Goal: Task Accomplishment & Management: Use online tool/utility

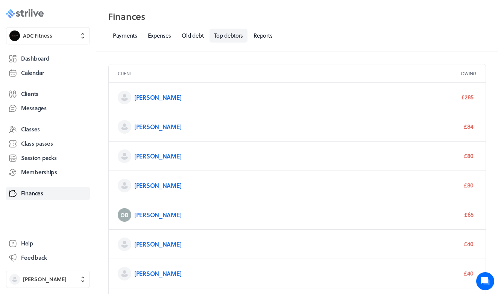
click at [40, 13] on icon at bounding box center [40, 14] width 5 height 6
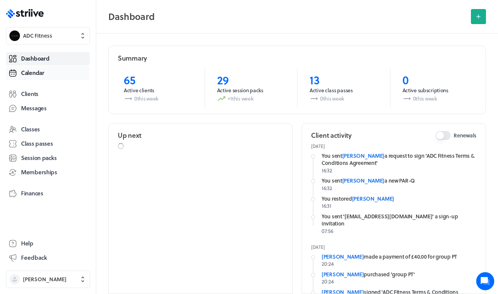
click at [39, 71] on span "Calendar" at bounding box center [32, 73] width 23 height 8
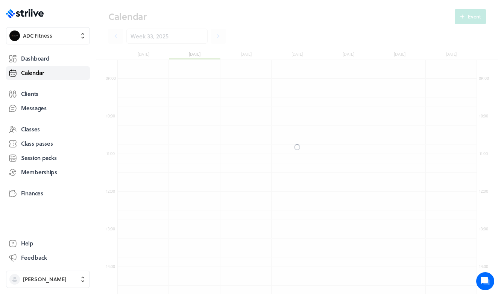
scroll to position [902, 359]
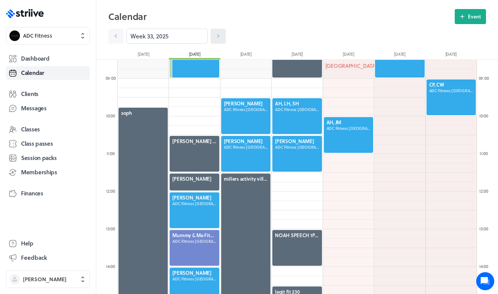
click at [219, 36] on icon at bounding box center [218, 36] width 2 height 4
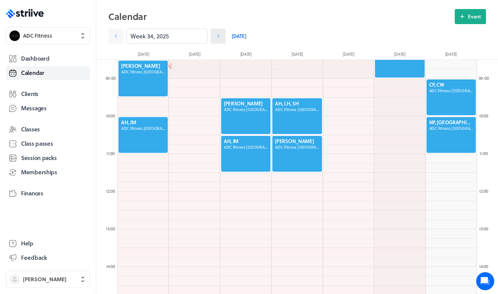
click at [219, 36] on icon at bounding box center [218, 36] width 2 height 4
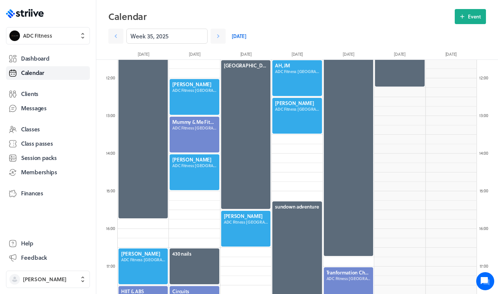
scroll to position [430, 0]
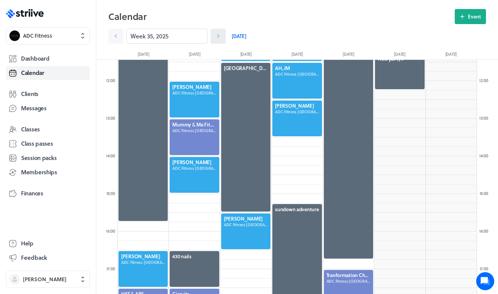
click at [224, 33] on link at bounding box center [217, 36] width 15 height 15
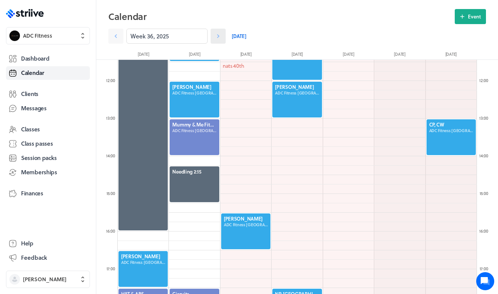
click at [223, 43] on link at bounding box center [217, 36] width 15 height 15
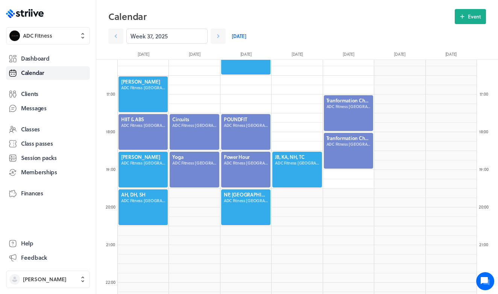
scroll to position [607, 0]
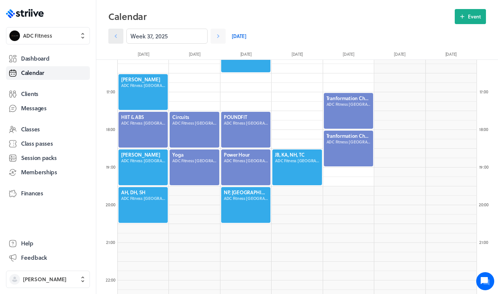
click at [116, 35] on icon at bounding box center [116, 36] width 8 height 8
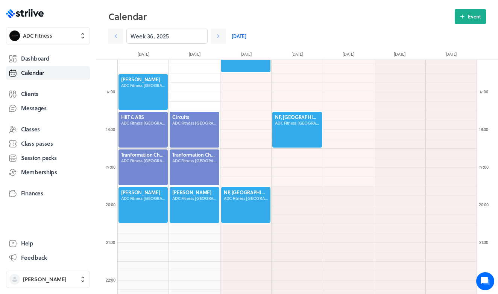
click at [186, 201] on div at bounding box center [194, 204] width 51 height 37
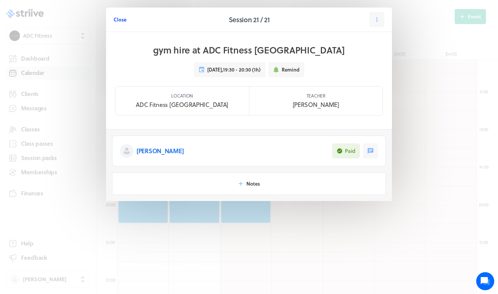
click at [121, 19] on span "Close" at bounding box center [120, 19] width 13 height 7
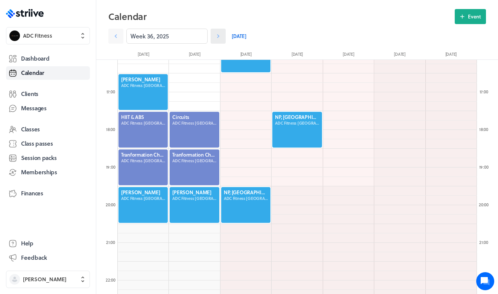
click at [217, 36] on icon at bounding box center [218, 36] width 8 height 8
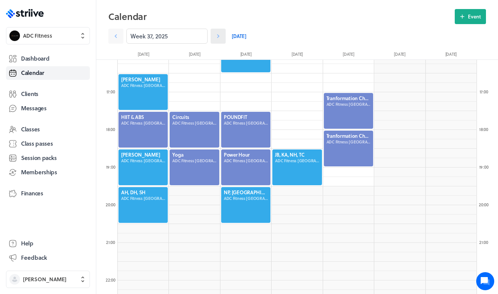
click at [217, 37] on icon at bounding box center [218, 36] width 8 height 8
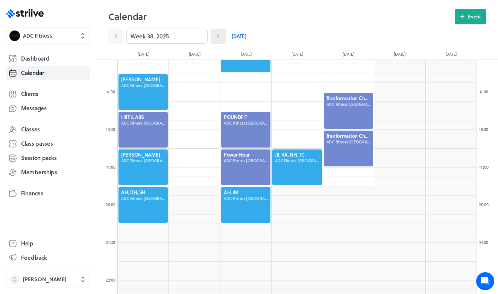
click at [217, 37] on icon at bounding box center [218, 36] width 8 height 8
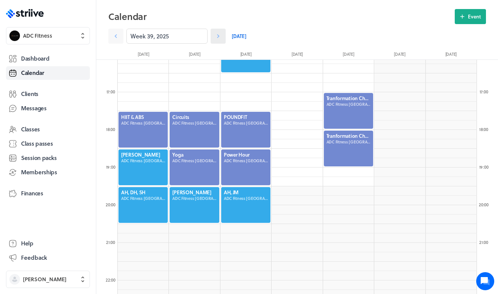
click at [214, 37] on icon at bounding box center [218, 36] width 8 height 8
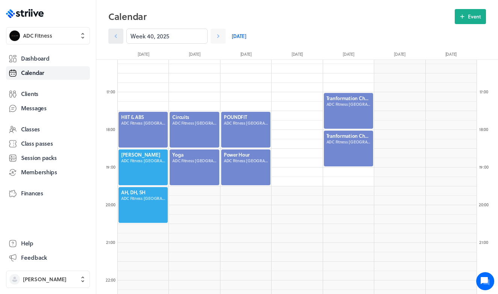
click at [119, 42] on link at bounding box center [115, 36] width 15 height 15
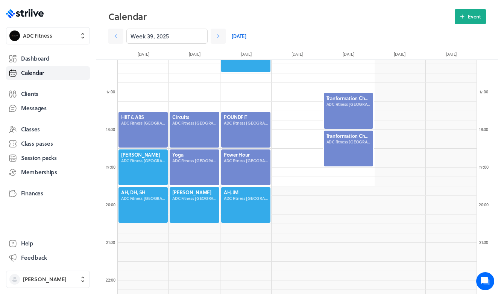
click at [200, 197] on div at bounding box center [194, 204] width 51 height 37
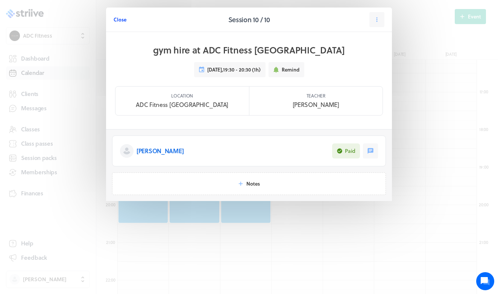
click at [125, 23] on button "Close" at bounding box center [120, 19] width 13 height 15
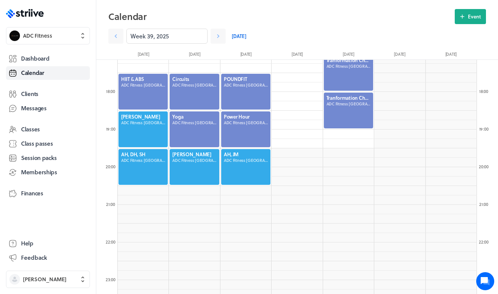
scroll to position [646, 0]
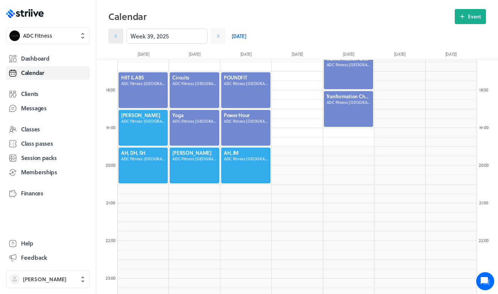
click at [115, 41] on link at bounding box center [115, 36] width 15 height 15
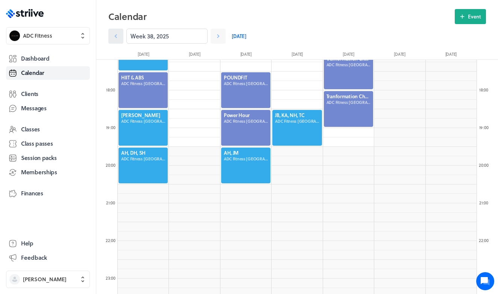
click at [116, 40] on link at bounding box center [115, 36] width 15 height 15
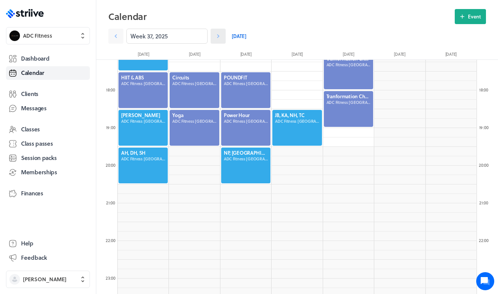
click at [220, 38] on icon at bounding box center [218, 36] width 8 height 8
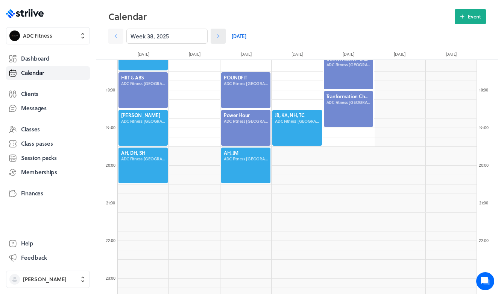
click at [220, 38] on icon at bounding box center [218, 36] width 8 height 8
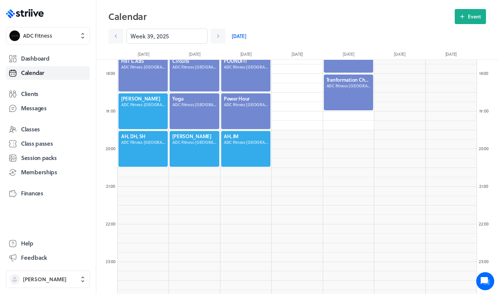
scroll to position [663, 0]
click at [191, 153] on div at bounding box center [194, 148] width 51 height 37
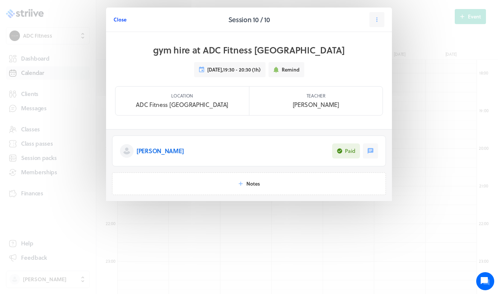
click at [123, 17] on span "Close" at bounding box center [120, 19] width 13 height 7
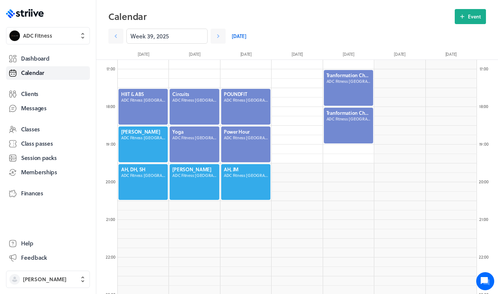
scroll to position [632, 0]
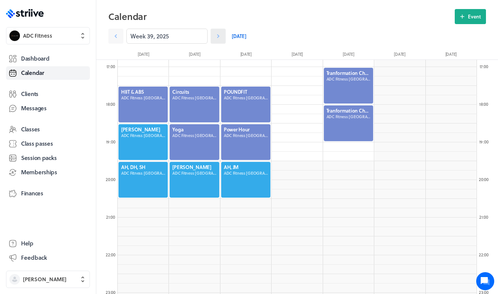
click at [216, 31] on link at bounding box center [217, 36] width 15 height 15
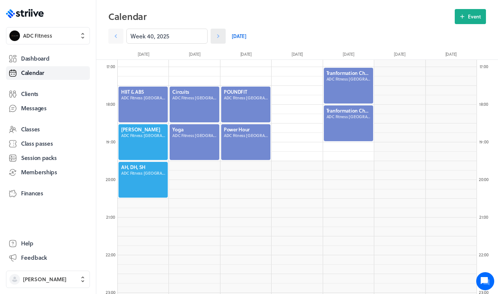
click at [216, 31] on link at bounding box center [217, 36] width 15 height 15
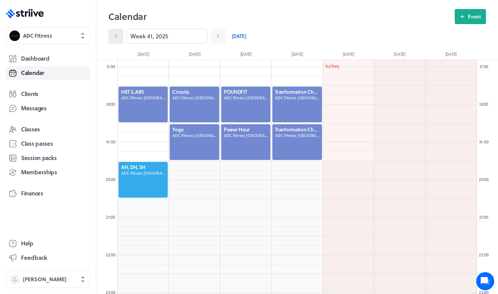
click at [115, 32] on icon at bounding box center [116, 36] width 8 height 8
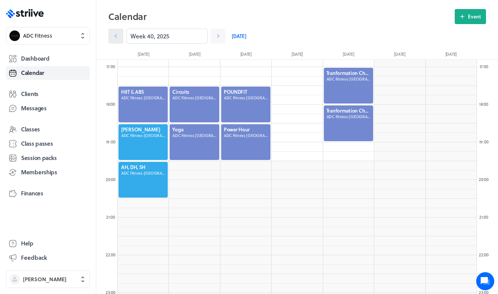
click at [115, 33] on icon at bounding box center [116, 36] width 8 height 8
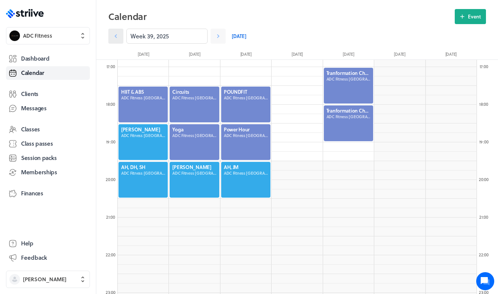
click at [115, 33] on icon at bounding box center [116, 36] width 8 height 8
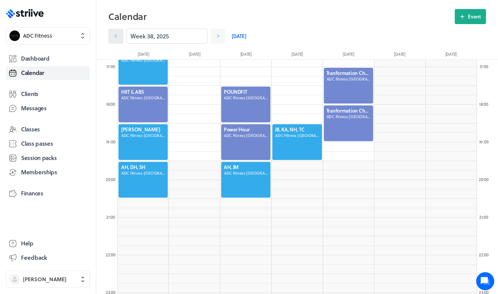
click at [115, 34] on icon at bounding box center [116, 36] width 8 height 8
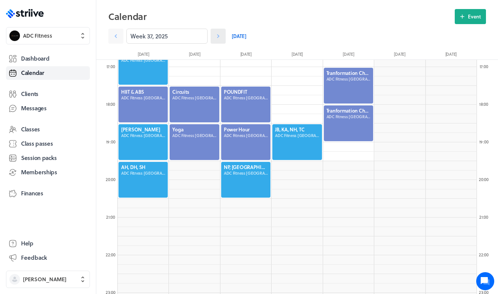
click at [219, 36] on icon at bounding box center [218, 36] width 8 height 8
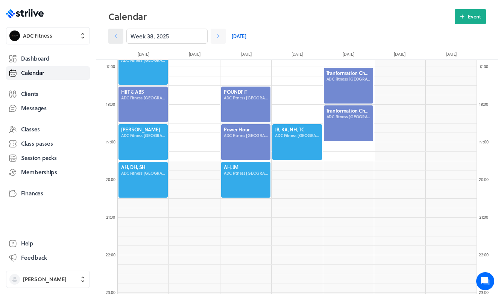
click at [116, 38] on icon at bounding box center [116, 36] width 8 height 8
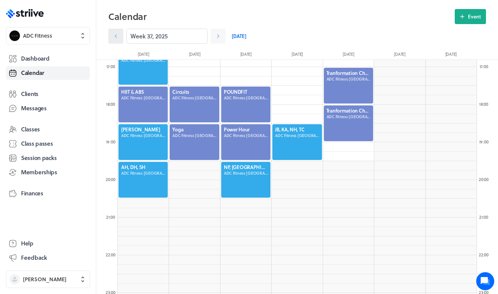
click at [116, 38] on icon at bounding box center [116, 36] width 8 height 8
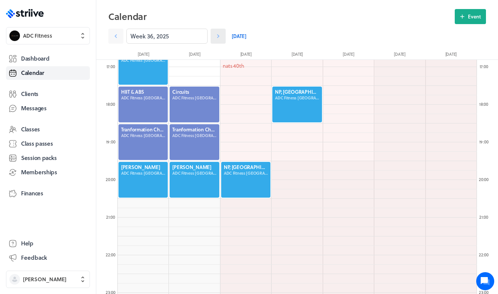
click at [220, 36] on icon at bounding box center [218, 36] width 8 height 8
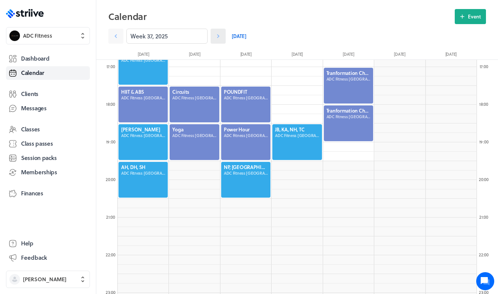
click at [217, 42] on link at bounding box center [217, 36] width 15 height 15
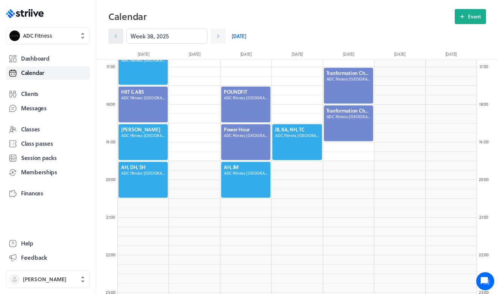
click at [119, 36] on icon at bounding box center [116, 36] width 8 height 8
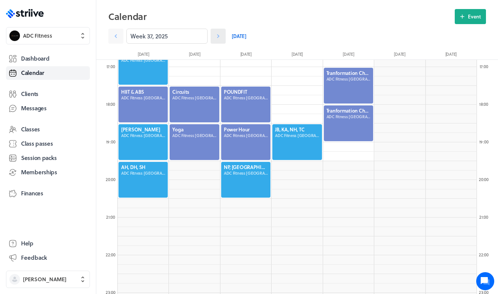
click at [220, 33] on icon at bounding box center [218, 36] width 8 height 8
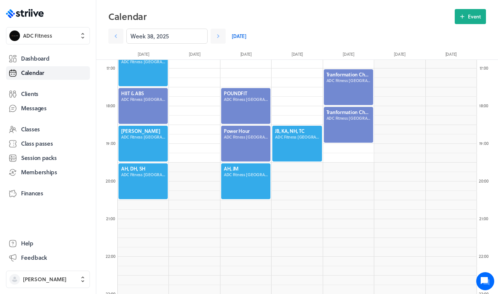
scroll to position [631, 0]
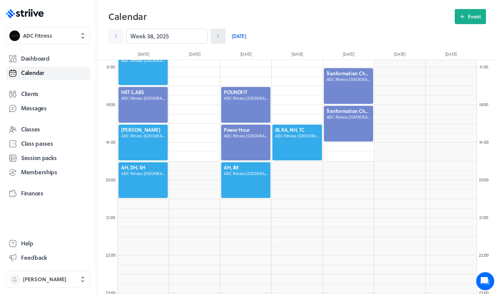
click at [221, 36] on icon at bounding box center [218, 36] width 8 height 8
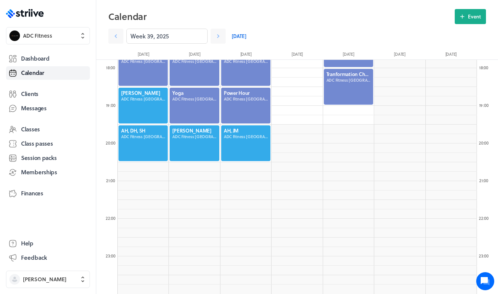
scroll to position [668, 0]
click at [218, 37] on icon at bounding box center [218, 36] width 2 height 4
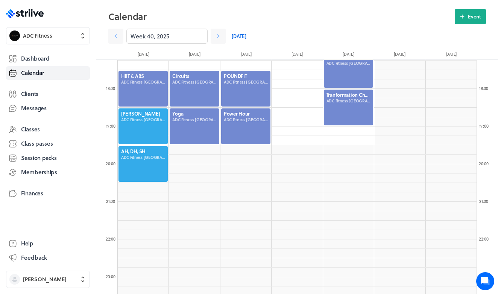
scroll to position [648, 0]
click at [218, 38] on icon at bounding box center [218, 36] width 8 height 8
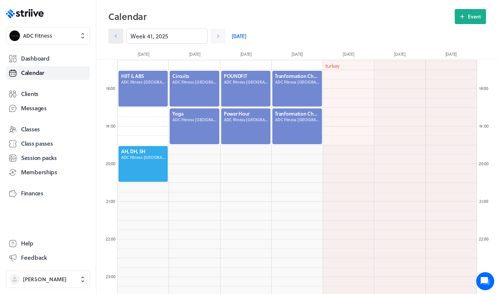
click at [119, 36] on icon at bounding box center [116, 36] width 8 height 8
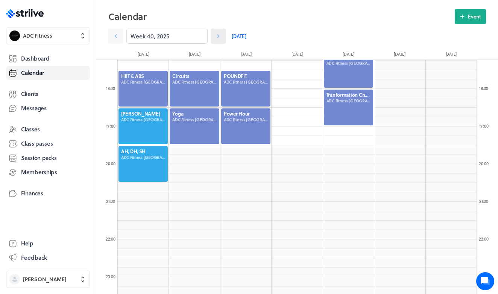
click at [215, 37] on icon at bounding box center [218, 36] width 8 height 8
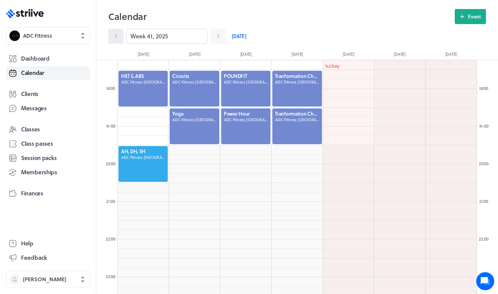
click at [117, 34] on icon at bounding box center [116, 36] width 8 height 8
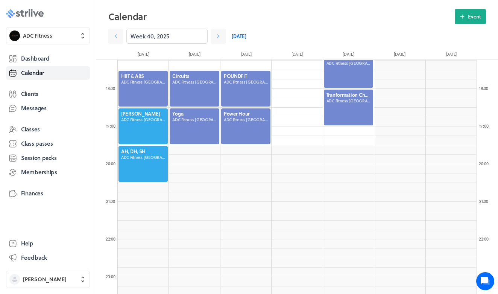
click at [38, 16] on icon ".st0{fill:#006BFF;} .st1{fill:#0A121C;} .st2{fill:url(#SVGID_1_);} .st3{fill:ur…" at bounding box center [25, 13] width 38 height 9
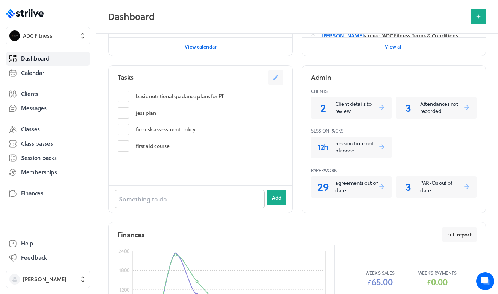
scroll to position [263, 0]
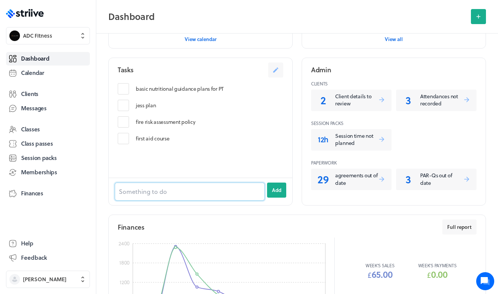
click at [177, 189] on input at bounding box center [190, 191] width 150 height 18
type input "l"
type input "9th 730 19th 7 26th 7 30th 730"
click at [276, 184] on button "Add" at bounding box center [276, 189] width 19 height 15
click at [37, 13] on polygon at bounding box center [36, 13] width 6 height 5
